Goal: Find contact information: Find contact information

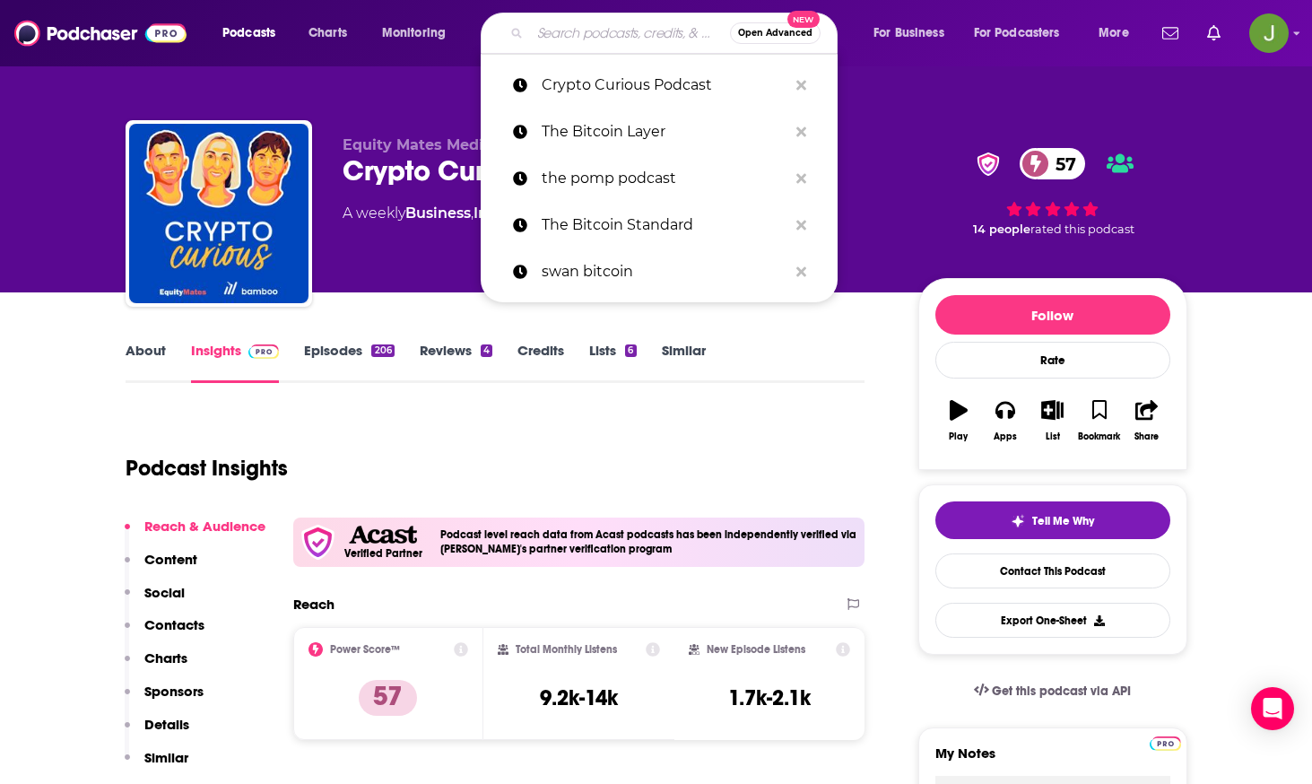
type input "What Bitcoin Did (Peter McCormack)"
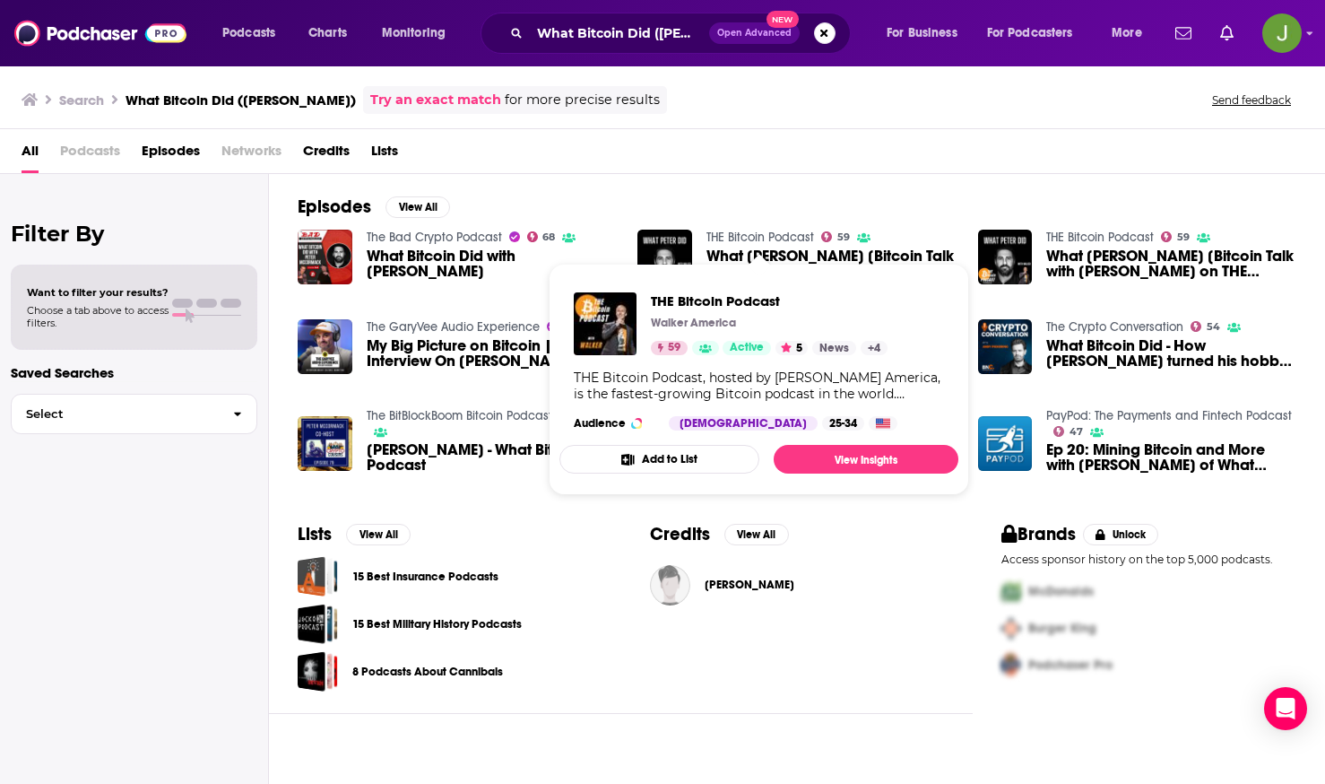
click at [768, 239] on link "THE Bitcoin Podcast" at bounding box center [761, 237] width 108 height 15
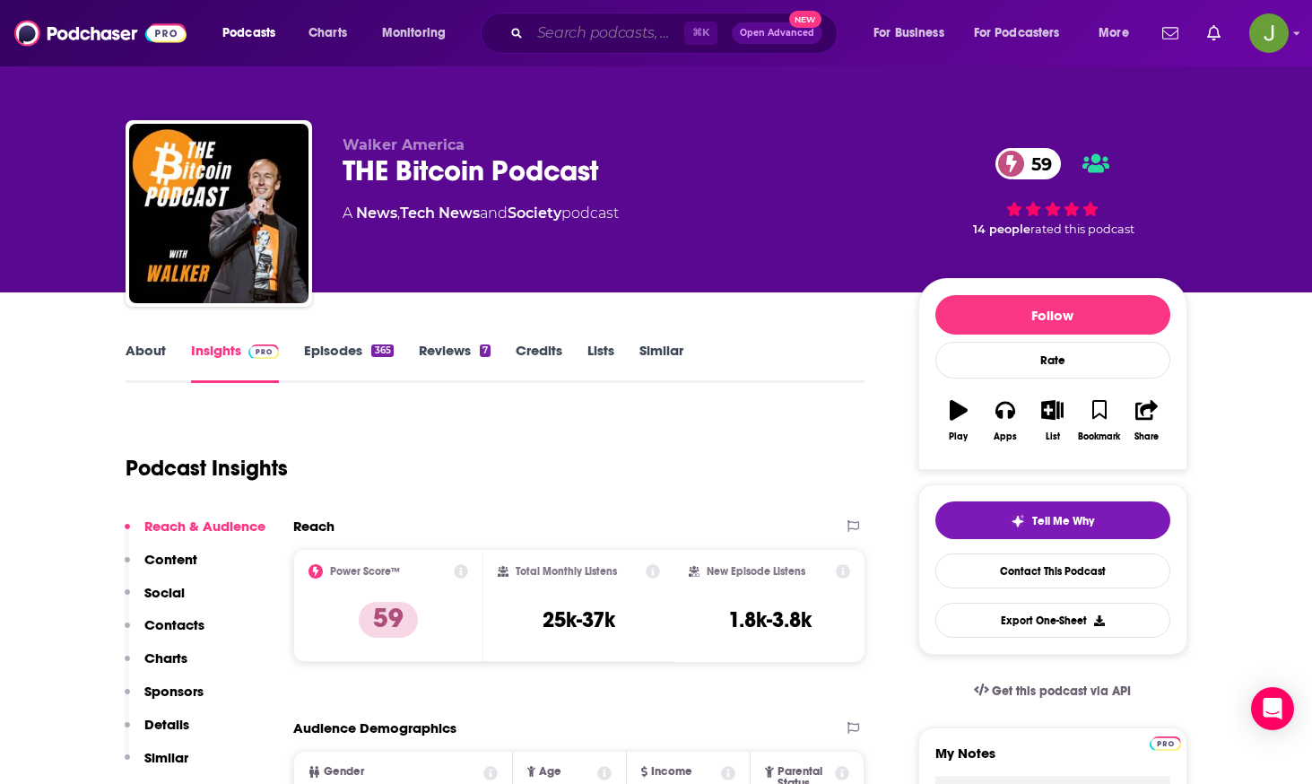
click at [595, 41] on input "Search podcasts, credits, & more..." at bounding box center [607, 33] width 154 height 29
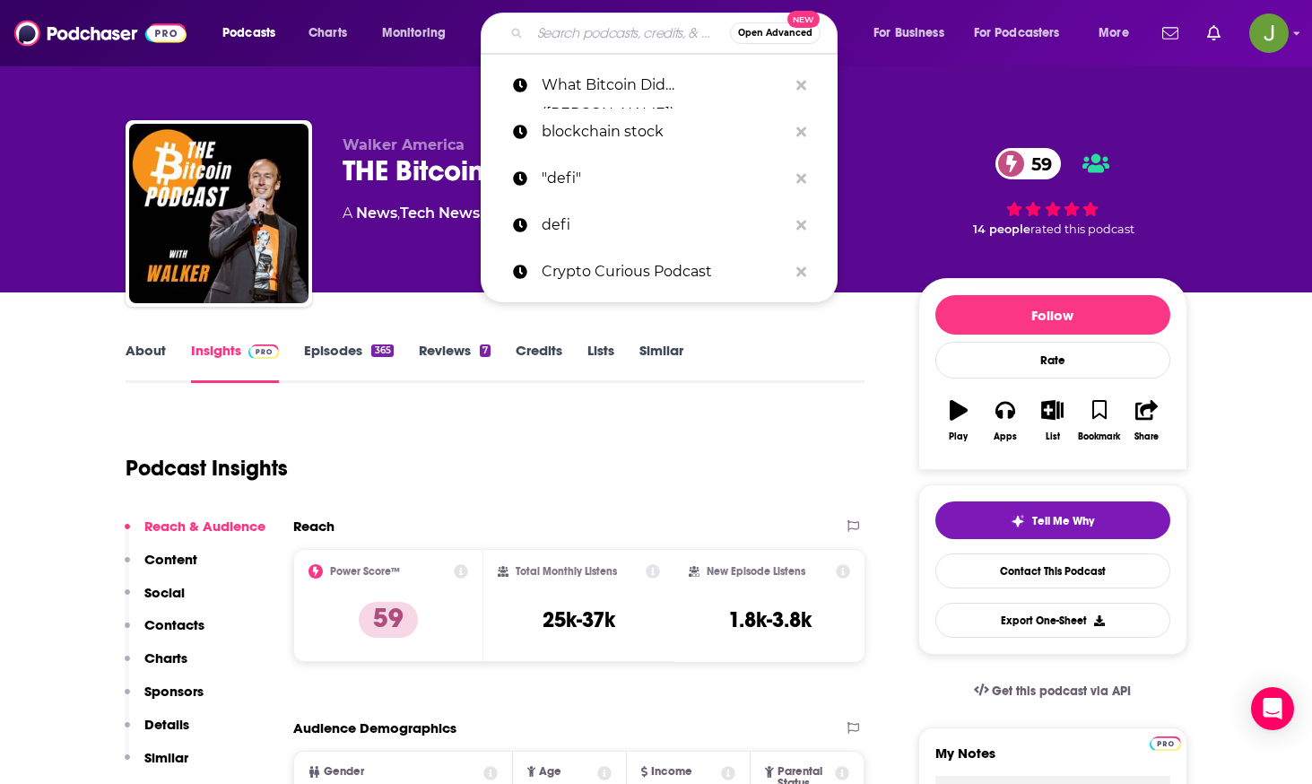
paste input "The Clear Crypto Podcast"
type input "The Clear Crypto Podcast"
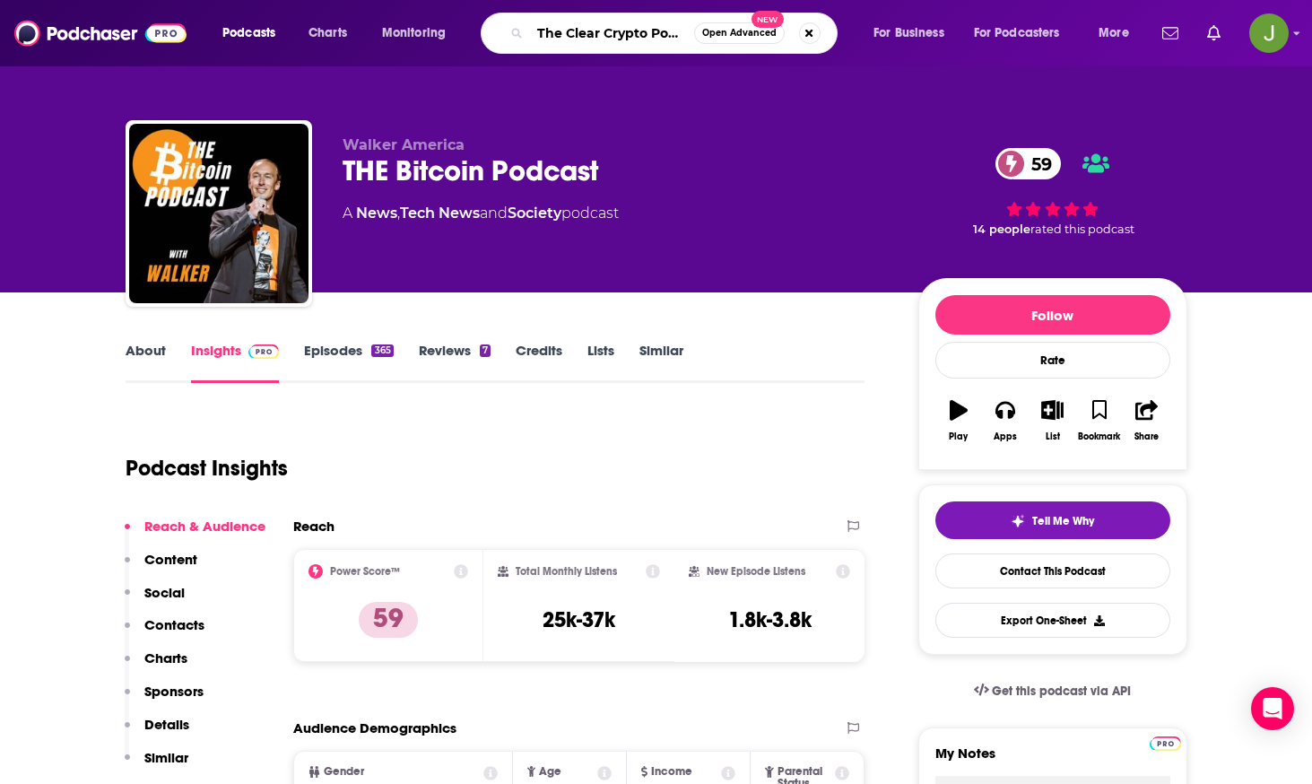
scroll to position [0, 19]
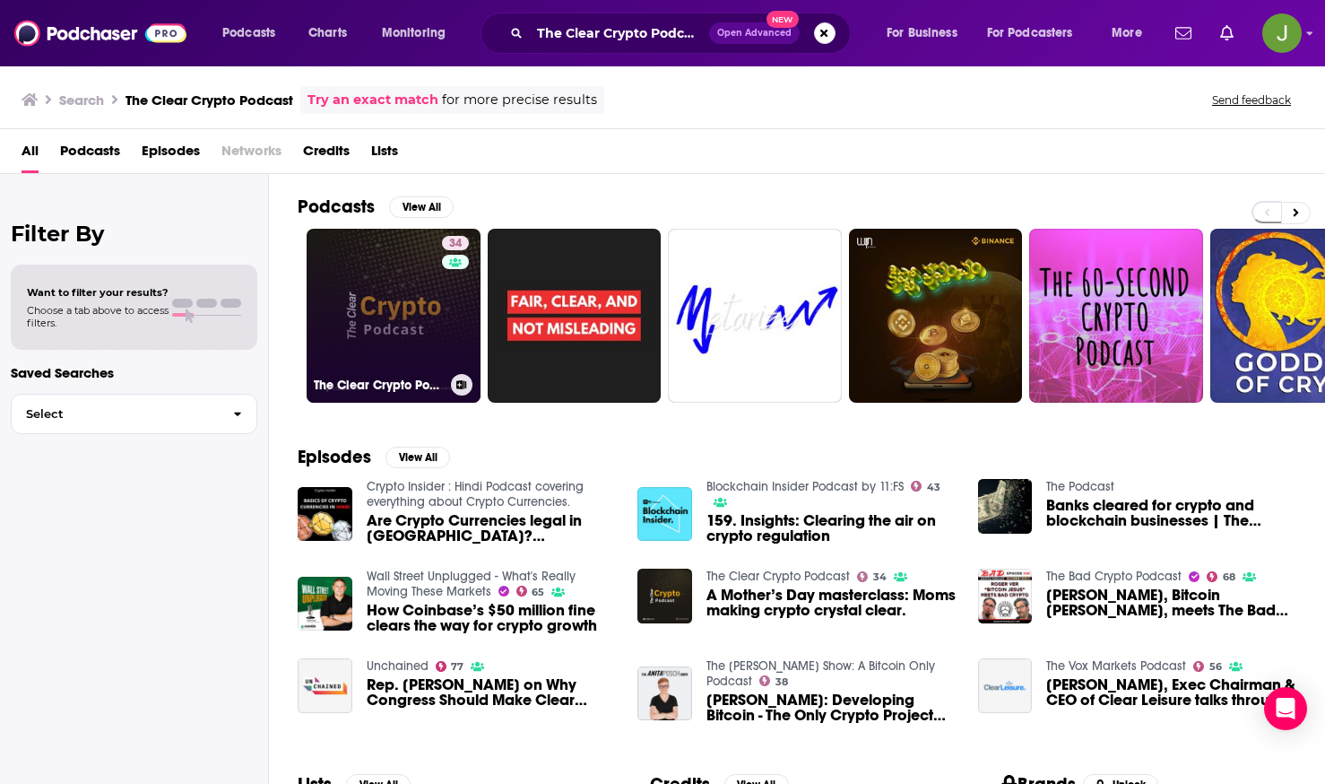
click at [414, 314] on link "34 The Clear Crypto Podcast" at bounding box center [394, 316] width 174 height 174
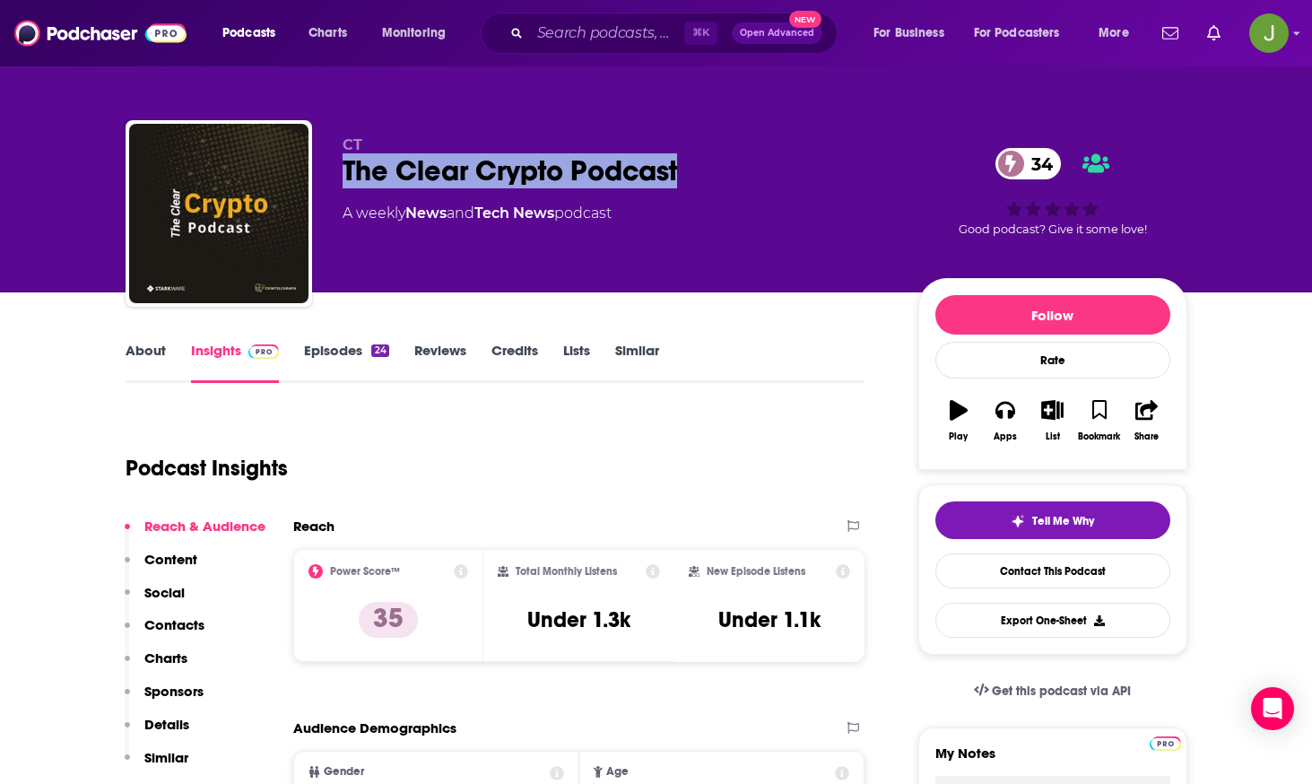
drag, startPoint x: 337, startPoint y: 169, endPoint x: 693, endPoint y: 175, distance: 356.0
click at [693, 175] on div "CT The Clear Crypto Podcast 34 A weekly News and Tech News podcast 34 Good podc…" at bounding box center [657, 217] width 1062 height 194
copy h2 "The Clear Crypto Podcast"
click at [1020, 574] on link "Contact This Podcast" at bounding box center [1052, 570] width 235 height 35
